Goal: Use online tool/utility: Utilize a website feature to perform a specific function

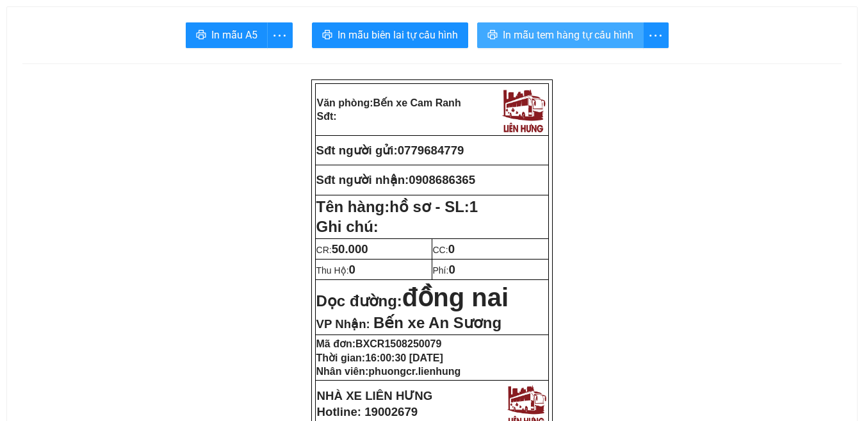
click at [598, 28] on span "In mẫu tem hàng tự cấu hình" at bounding box center [568, 35] width 131 height 16
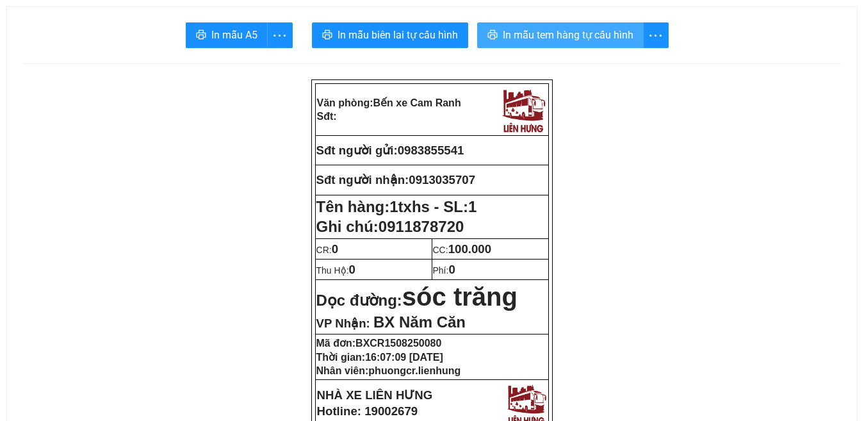
click at [565, 35] on span "In mẫu tem hàng tự cấu hình" at bounding box center [568, 35] width 131 height 16
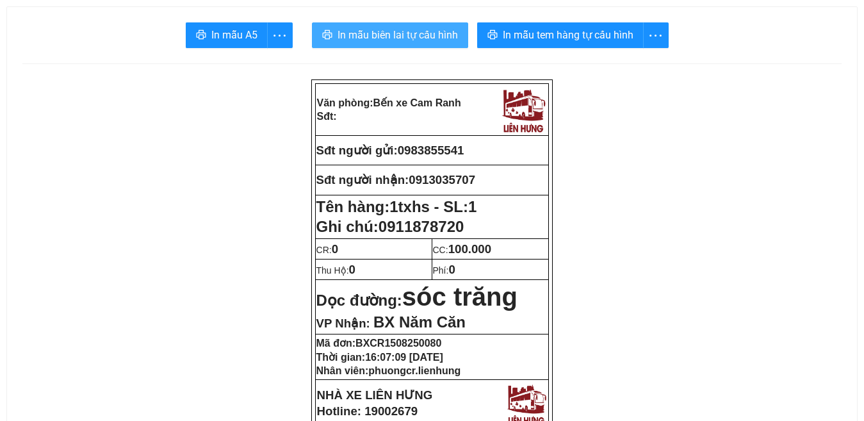
click at [359, 33] on span "In mẫu biên lai tự cấu hình" at bounding box center [398, 35] width 120 height 16
